Goal: Find specific page/section: Find specific page/section

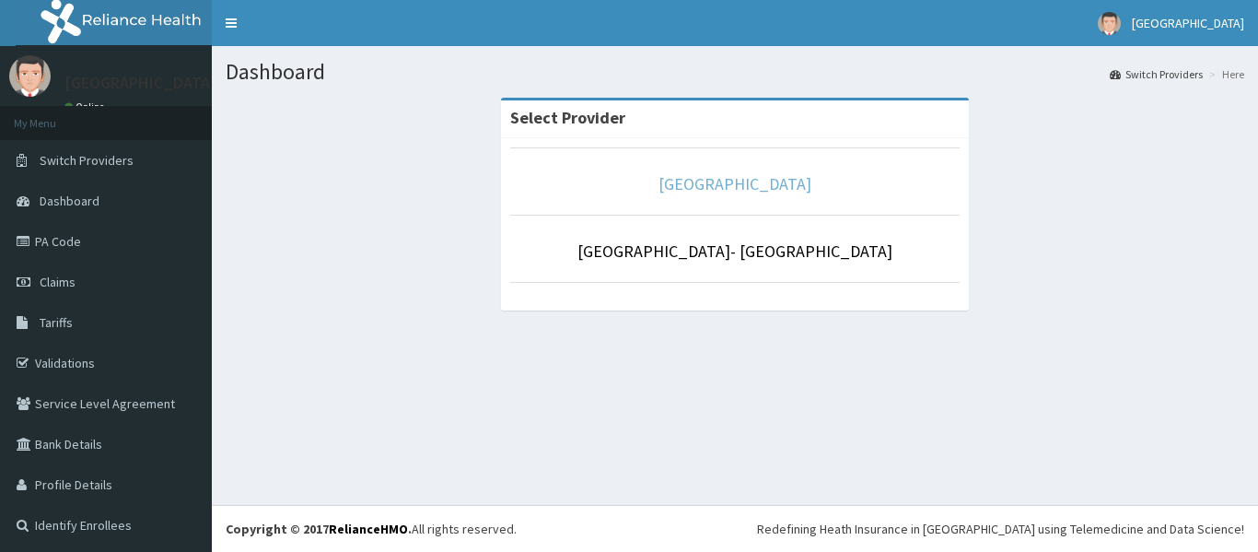
click at [703, 181] on link "[GEOGRAPHIC_DATA]" at bounding box center [734, 183] width 153 height 21
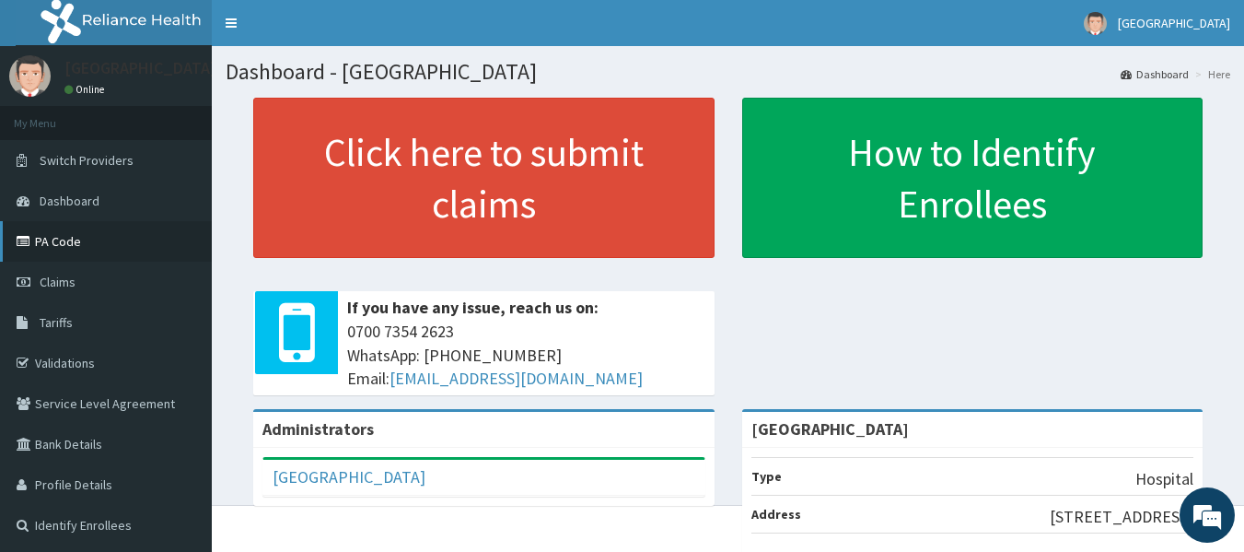
click at [58, 230] on link "PA Code" at bounding box center [106, 241] width 212 height 41
